Goal: Task Accomplishment & Management: Use online tool/utility

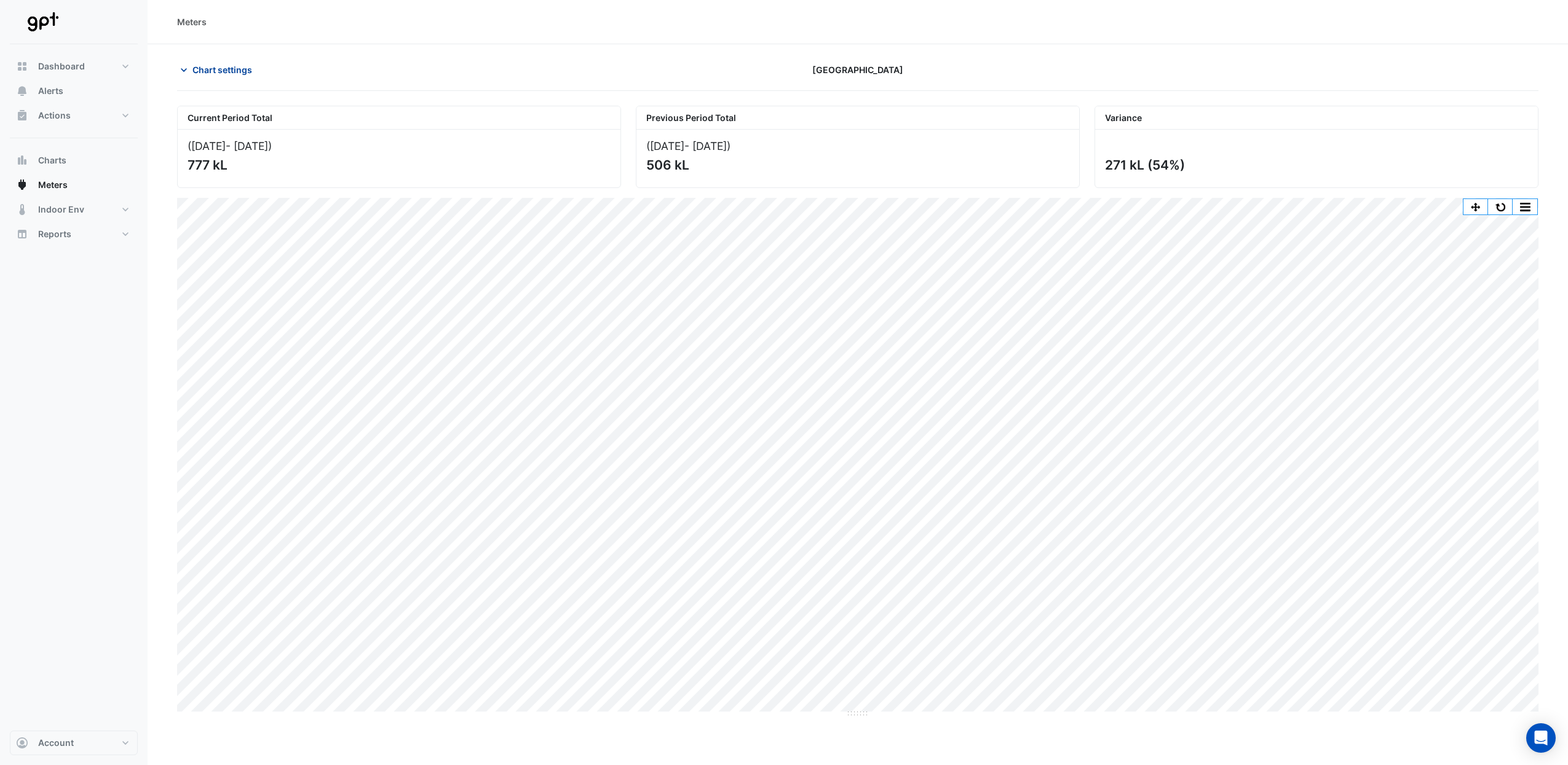
click at [210, 73] on span "Chart settings" at bounding box center [222, 70] width 60 height 13
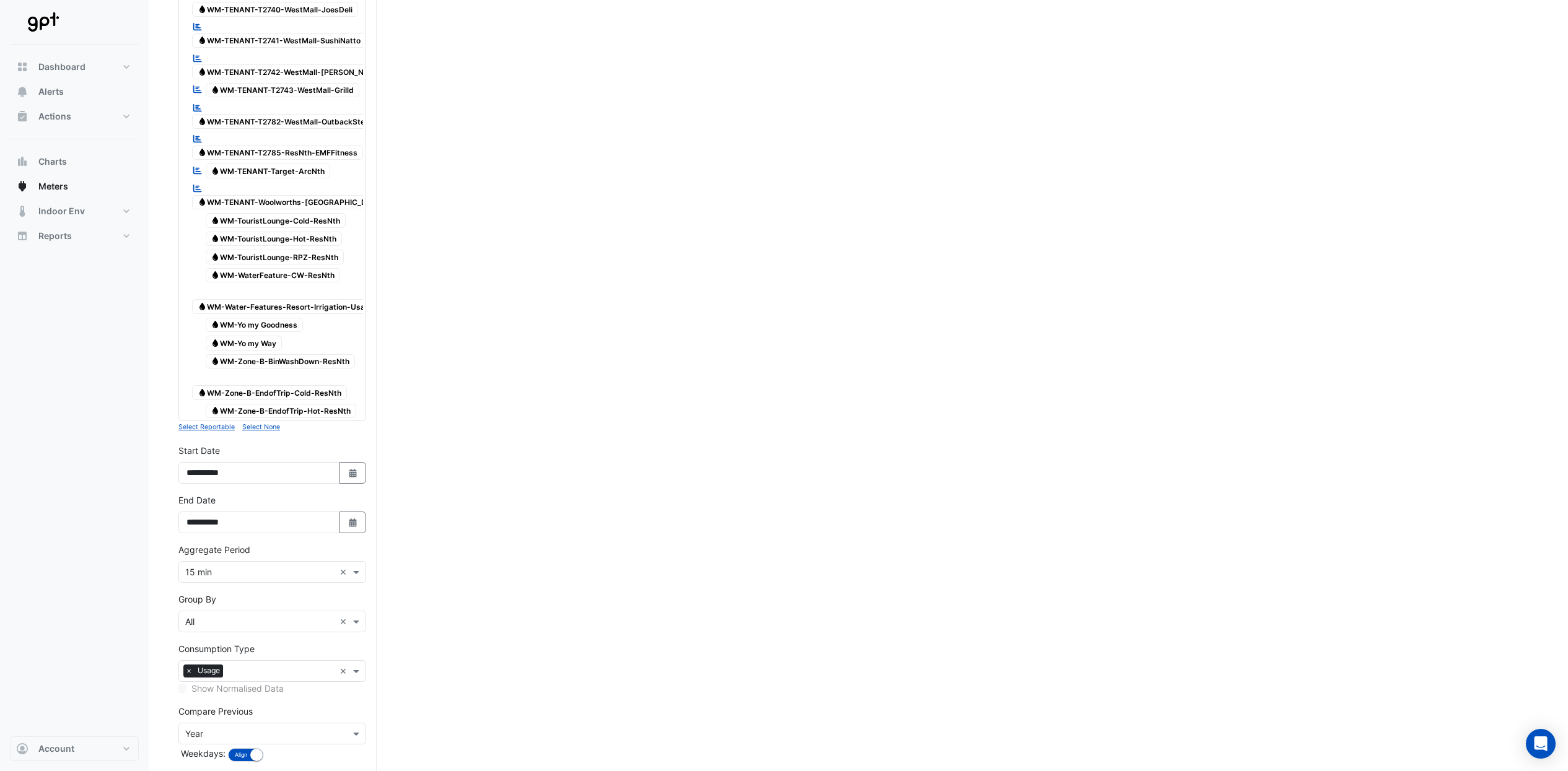
scroll to position [3630, 0]
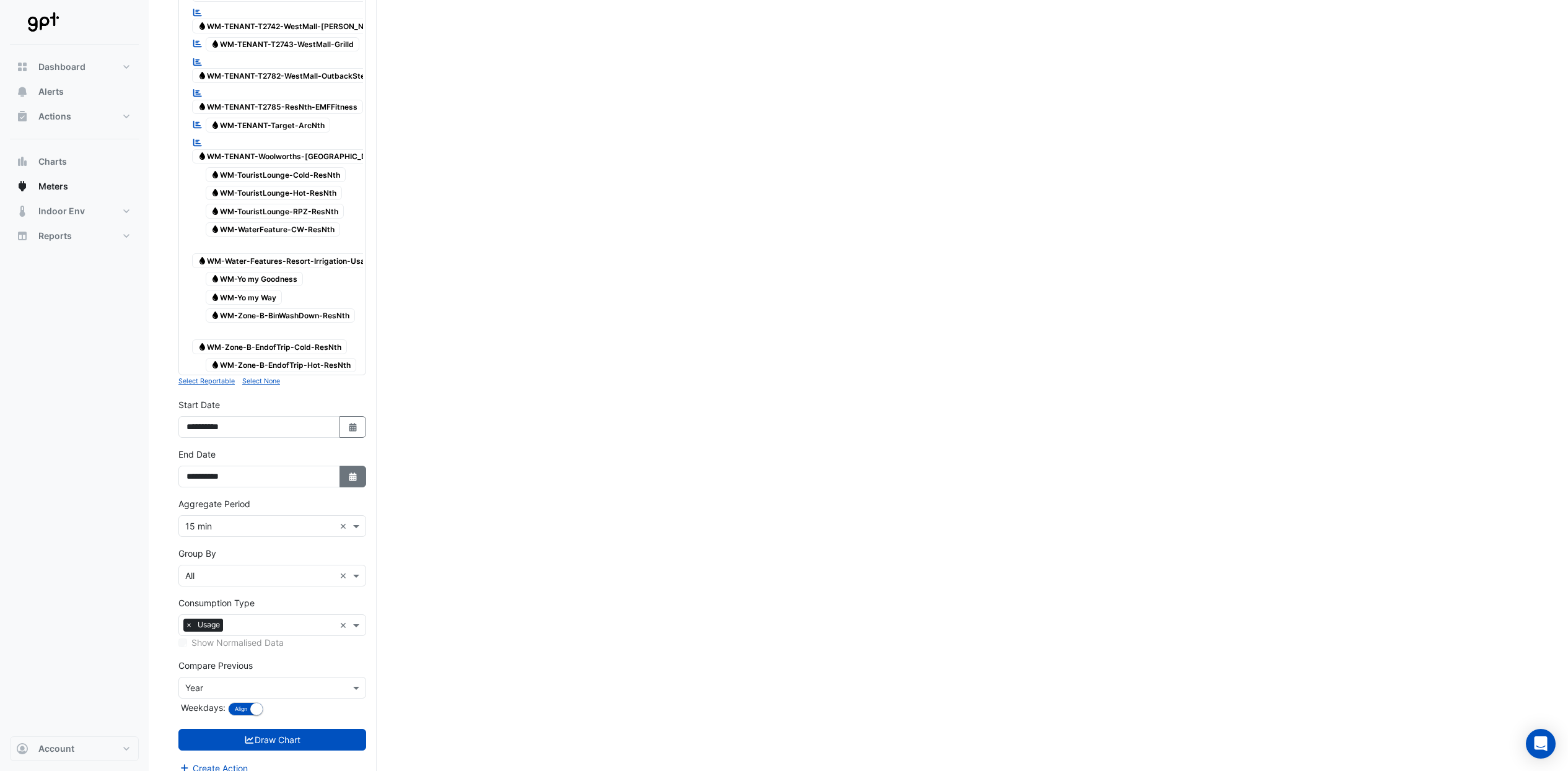
click at [348, 473] on icon "Select Date" at bounding box center [353, 477] width 11 height 8
click at [201, 437] on div "1" at bounding box center [199, 437] width 20 height 20
type input "**********"
click at [358, 417] on button "Select Date" at bounding box center [353, 427] width 28 height 22
select select "*"
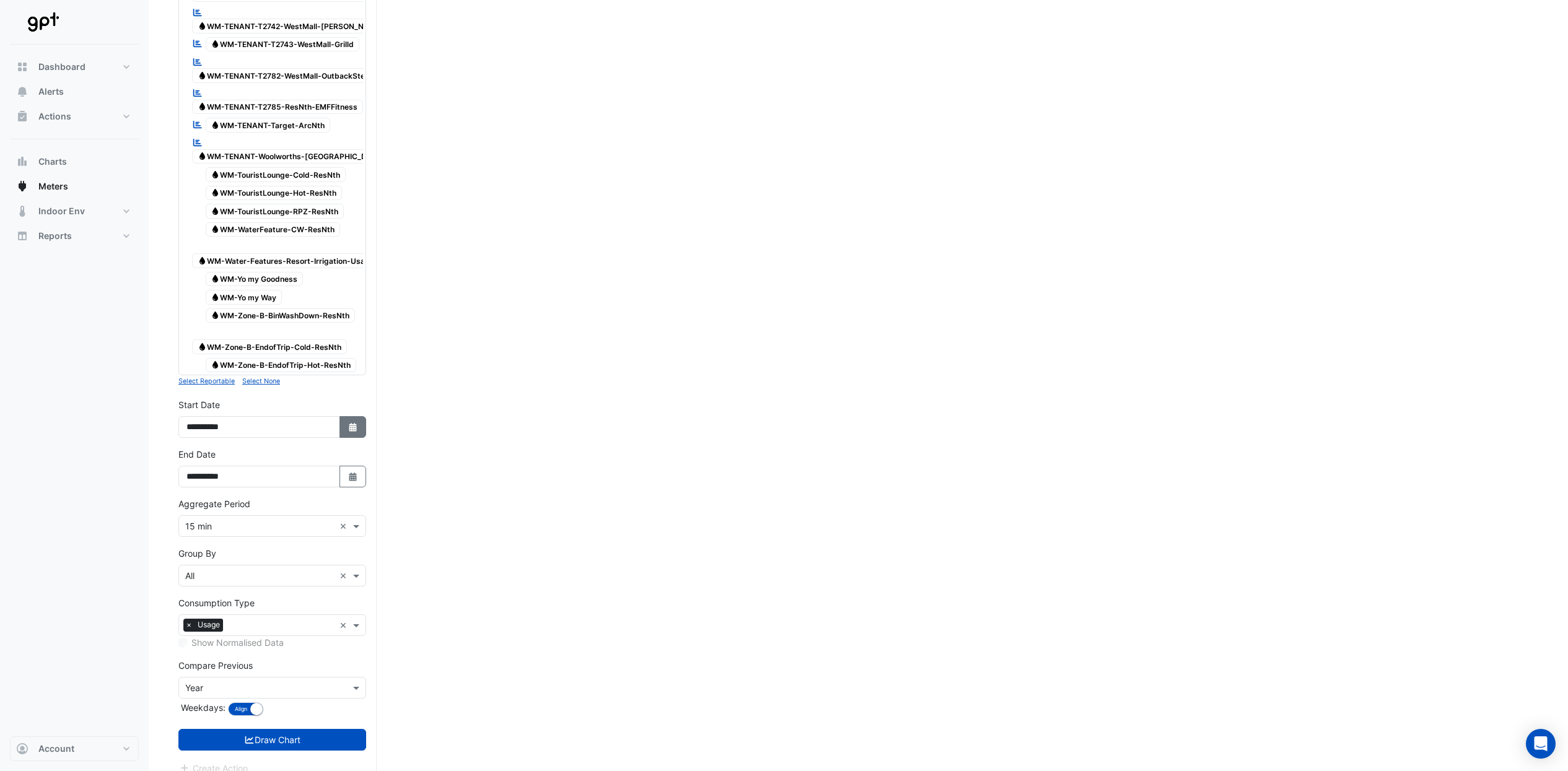
select select "****"
click at [356, 520] on span at bounding box center [358, 526] width 15 height 13
click at [245, 578] on div "30 min" at bounding box center [272, 574] width 187 height 18
click at [359, 569] on span at bounding box center [358, 576] width 15 height 13
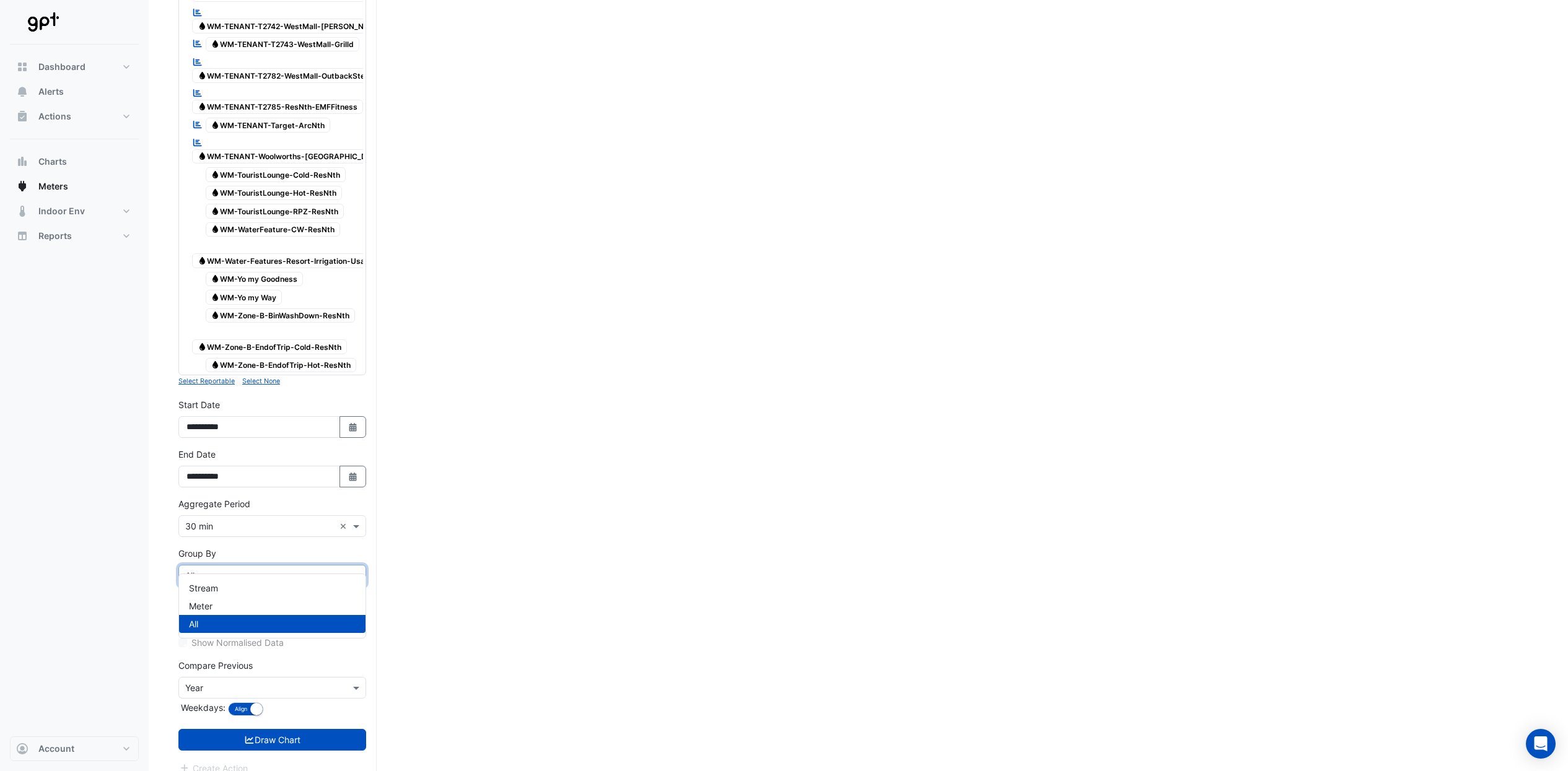
click at [359, 569] on span at bounding box center [358, 576] width 15 height 13
click at [317, 682] on input "text" at bounding box center [260, 689] width 149 height 13
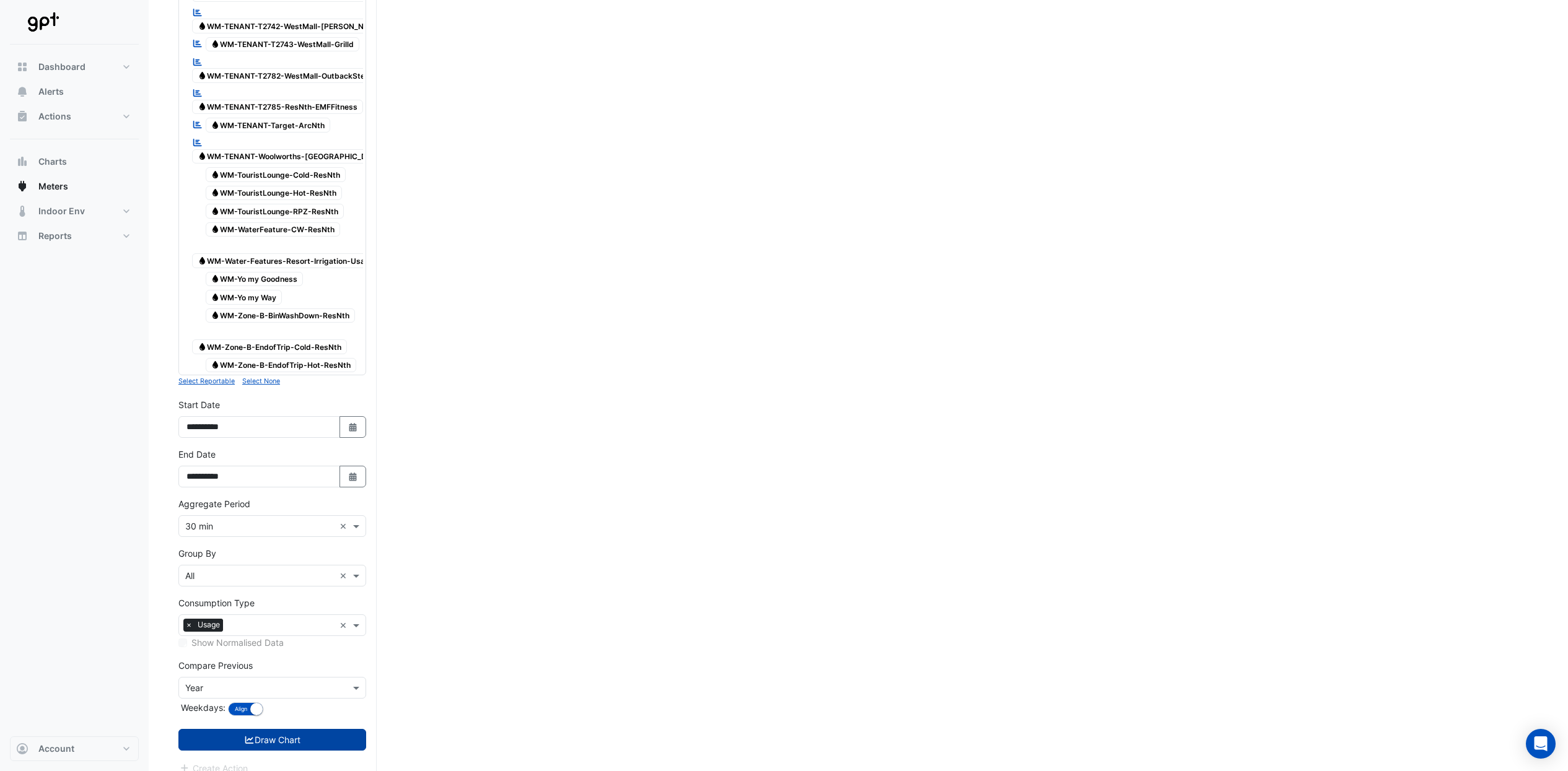
click at [349, 730] on button "Draw Chart" at bounding box center [272, 740] width 188 height 22
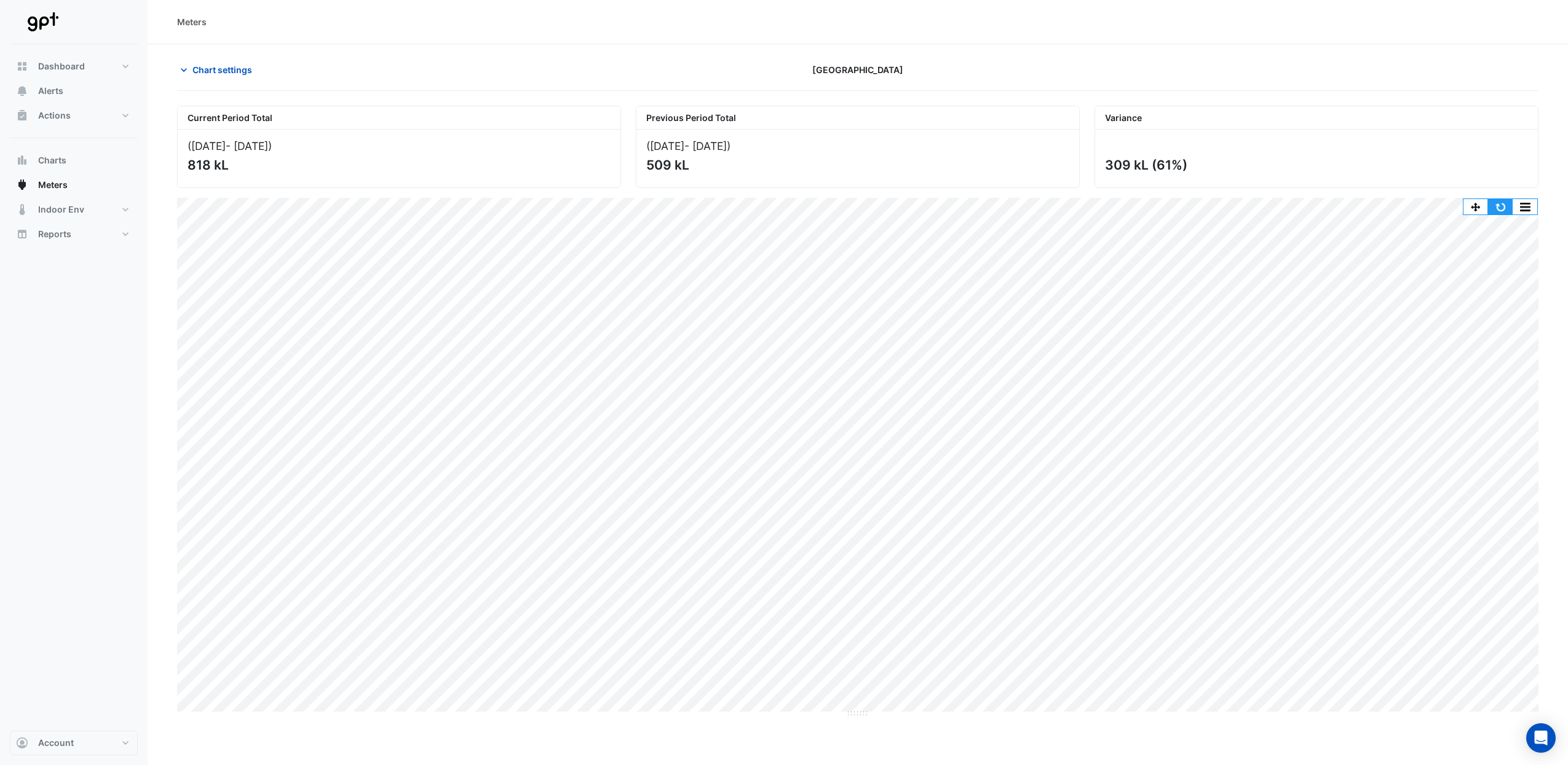
click at [1494, 204] on button "button" at bounding box center [1501, 207] width 25 height 15
click at [1525, 202] on button "button" at bounding box center [1526, 207] width 25 height 15
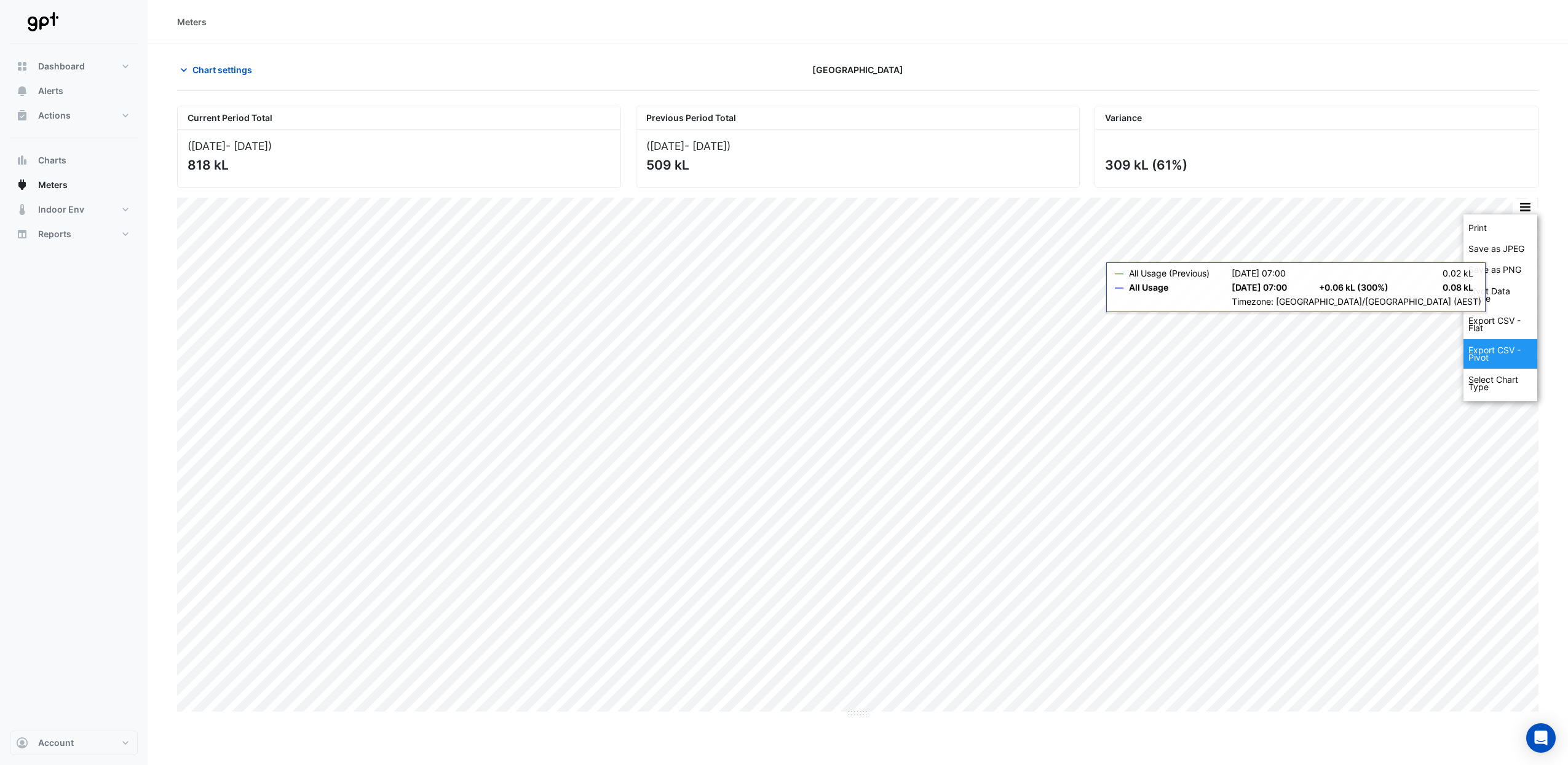
click at [1506, 354] on div "Export CSV - Pivot" at bounding box center [1500, 353] width 74 height 29
